Goal: Task Accomplishment & Management: Manage account settings

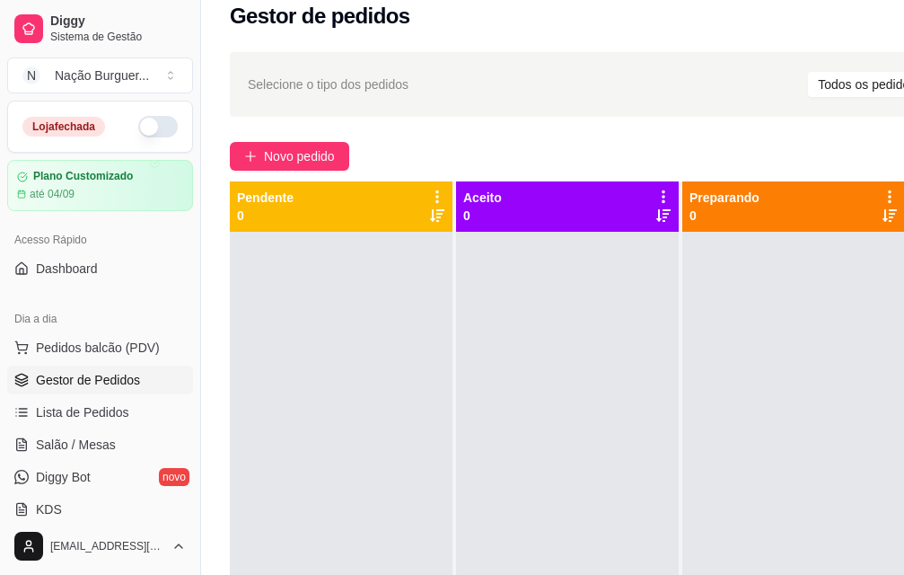
scroll to position [0, 72]
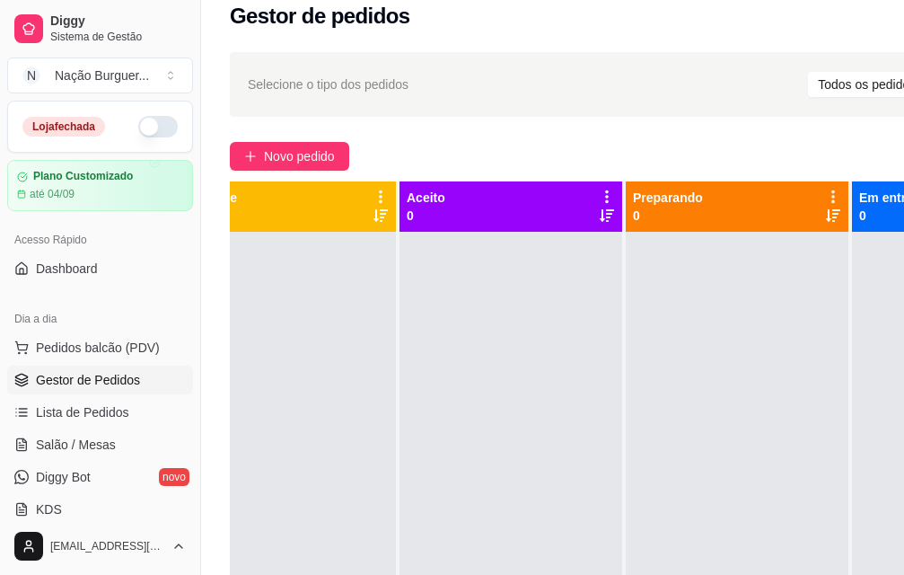
click at [138, 129] on button "button" at bounding box center [158, 127] width 40 height 22
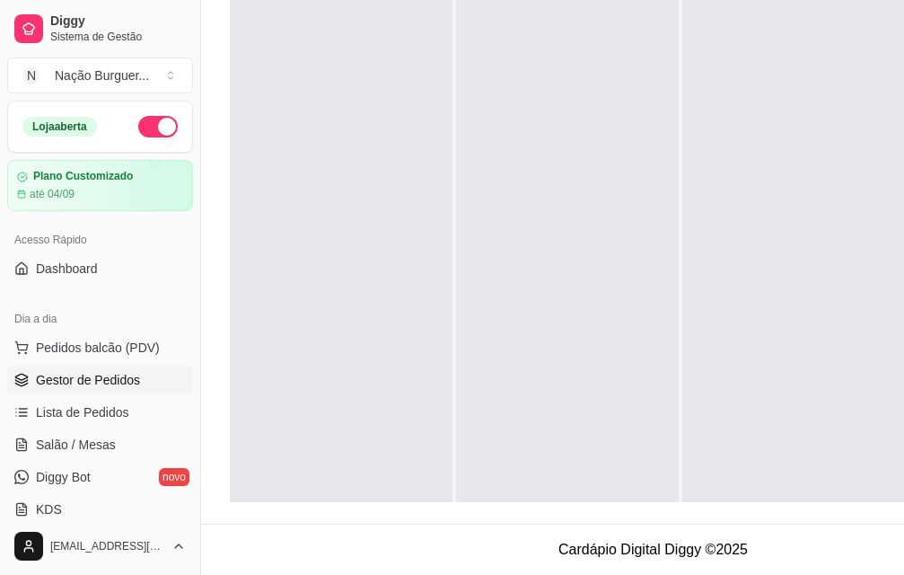
scroll to position [0, 0]
